Goal: Task Accomplishment & Management: Manage account settings

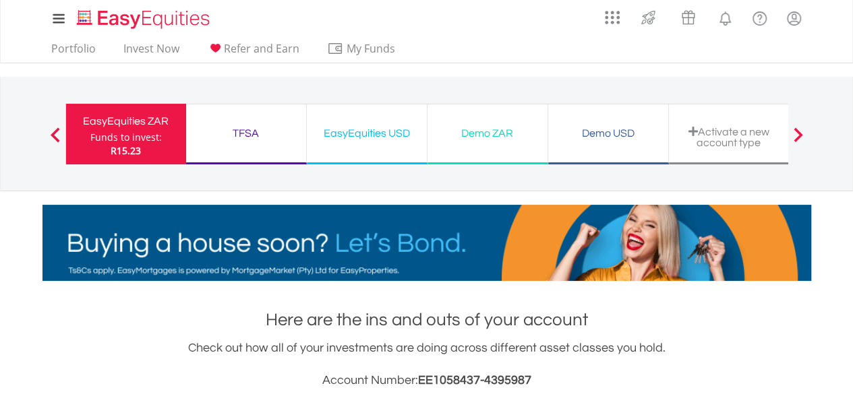
click at [251, 129] on div "TFSA" at bounding box center [246, 133] width 104 height 19
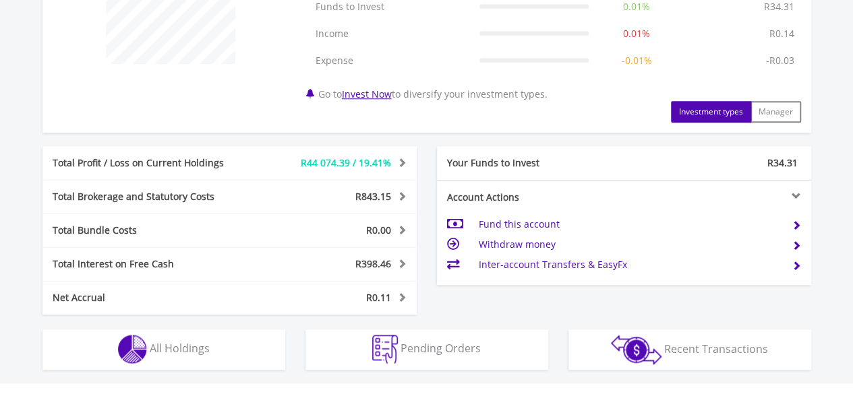
scroll to position [741, 0]
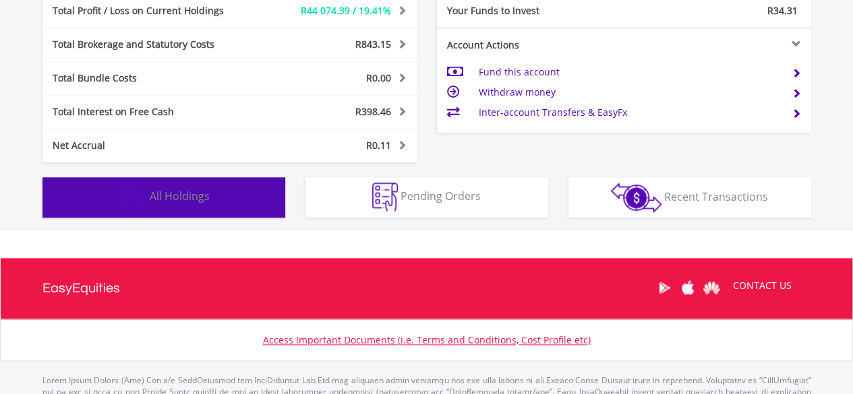
click at [166, 201] on span "All Holdings" at bounding box center [180, 196] width 60 height 15
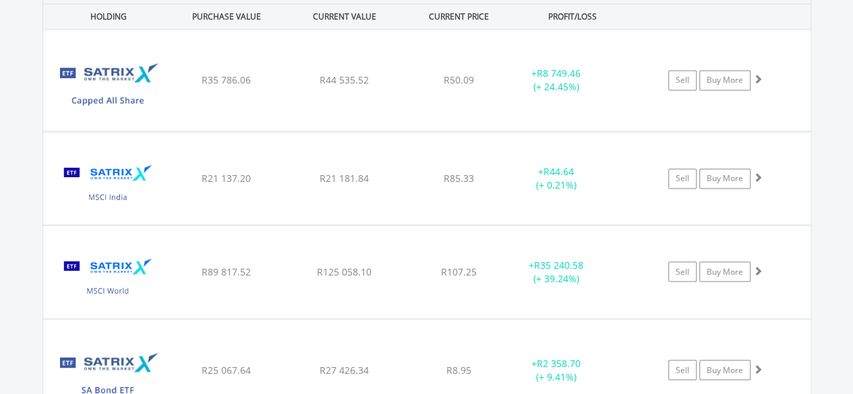
scroll to position [1066, 0]
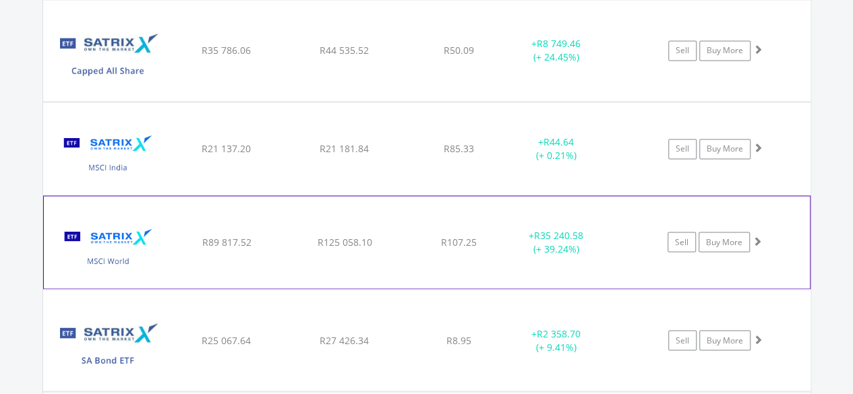
click at [244, 57] on span "R89 817.52" at bounding box center [226, 50] width 49 height 13
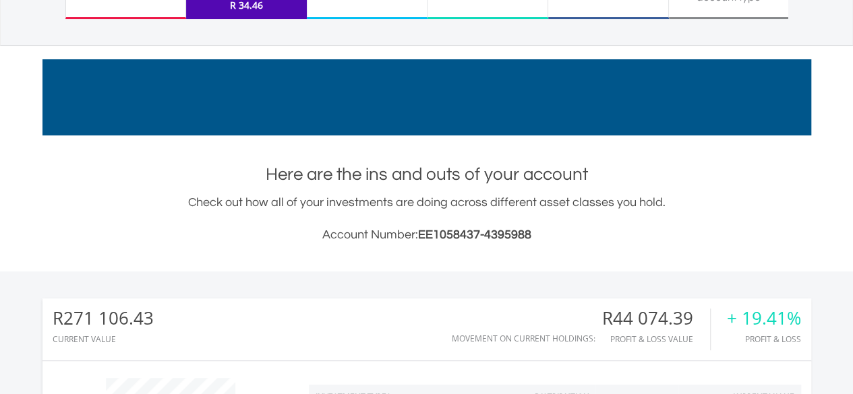
scroll to position [0, 0]
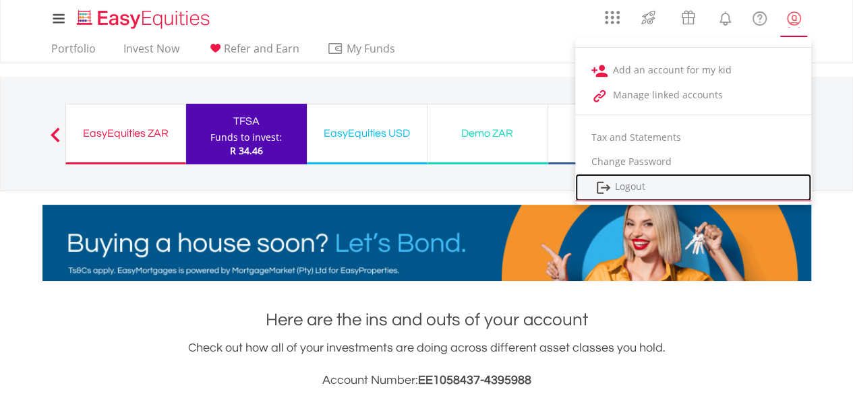
click at [640, 183] on link "Logout" at bounding box center [693, 188] width 236 height 28
